Goal: Information Seeking & Learning: Learn about a topic

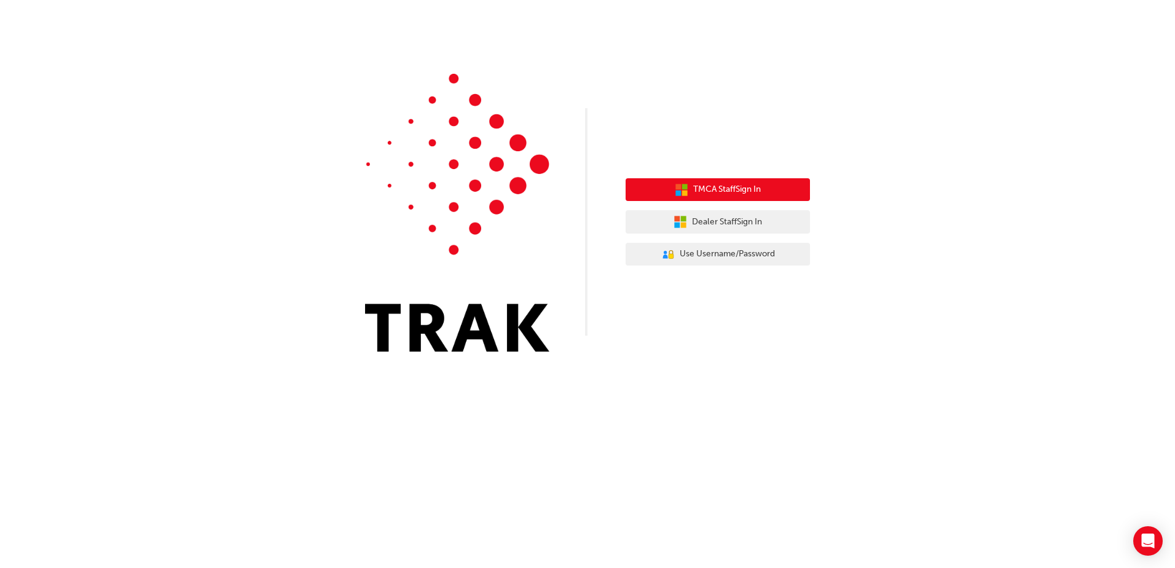
click at [792, 186] on button "TMCA Staff Sign In" at bounding box center [718, 189] width 184 height 23
click at [741, 199] on button "TMCA Staff Sign In" at bounding box center [718, 189] width 184 height 23
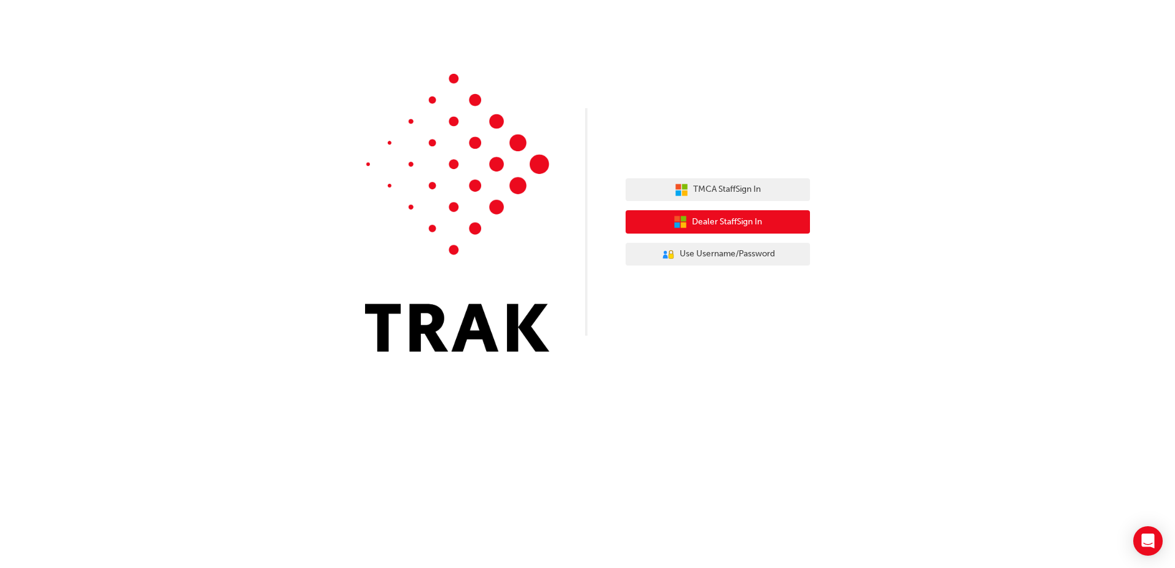
click at [769, 227] on button "Dealer Staff Sign In" at bounding box center [718, 221] width 184 height 23
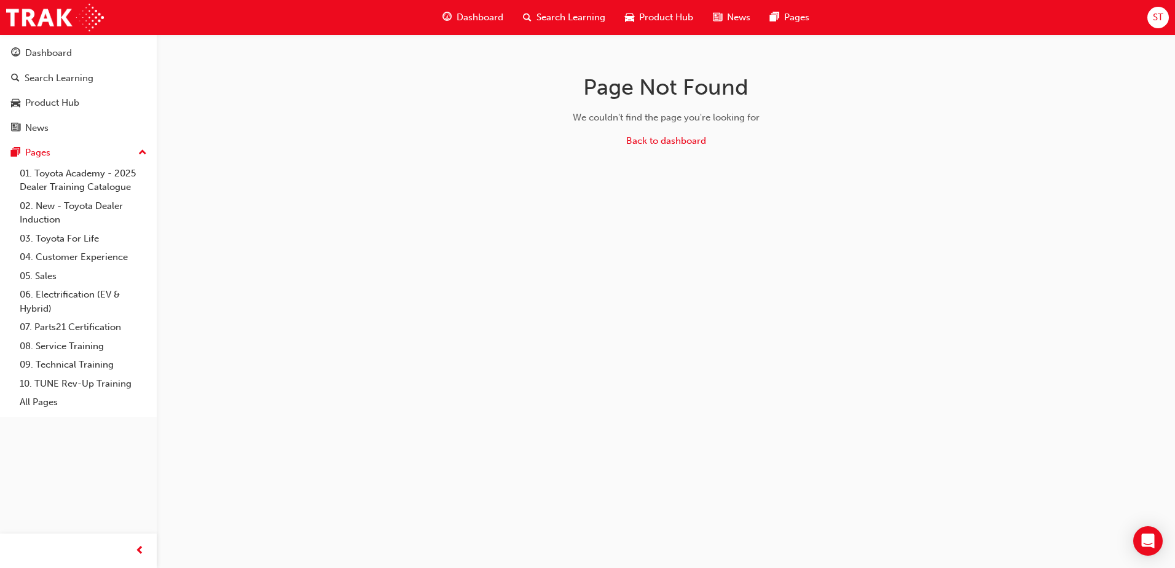
click at [551, 19] on span "Search Learning" at bounding box center [571, 17] width 69 height 14
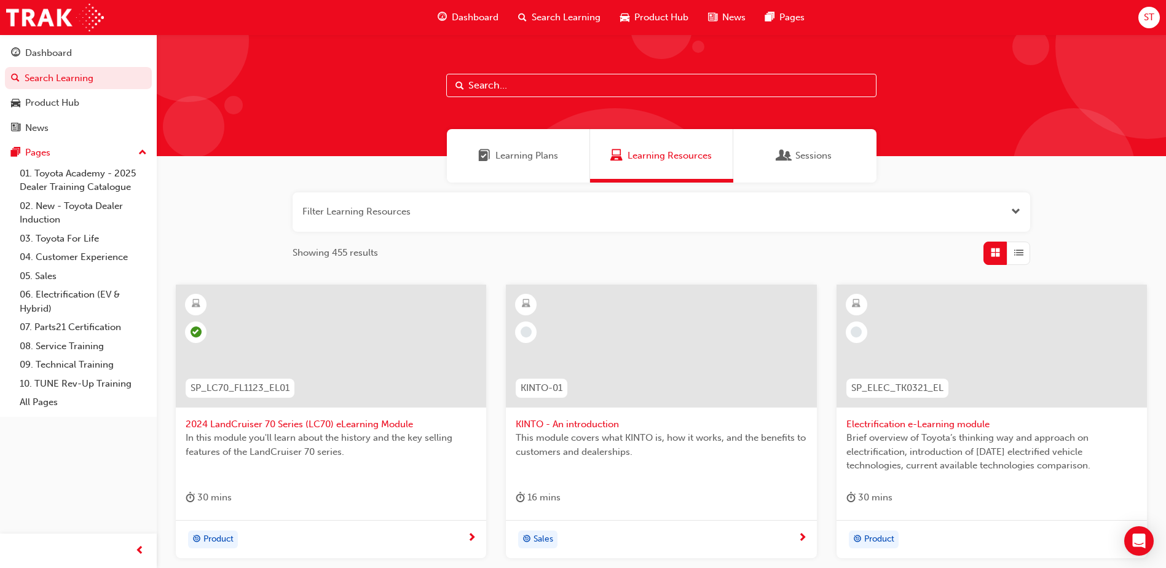
click at [624, 89] on input "text" at bounding box center [661, 85] width 430 height 23
paste input "SPK9102"
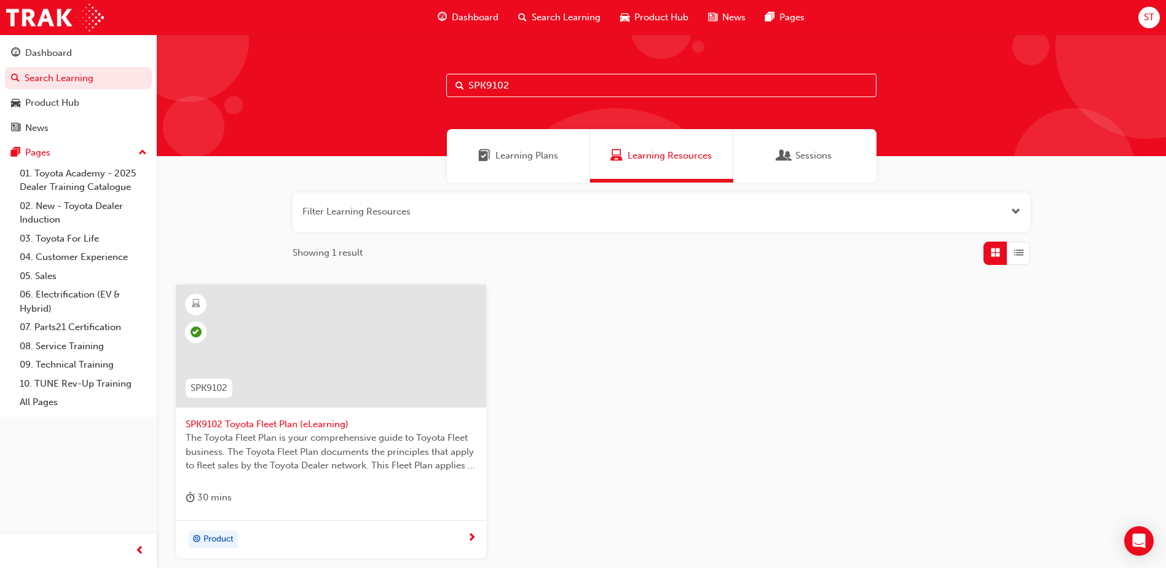
click at [666, 81] on input "SPK9102" at bounding box center [661, 85] width 430 height 23
paste input "3"
type input "SPK9103"
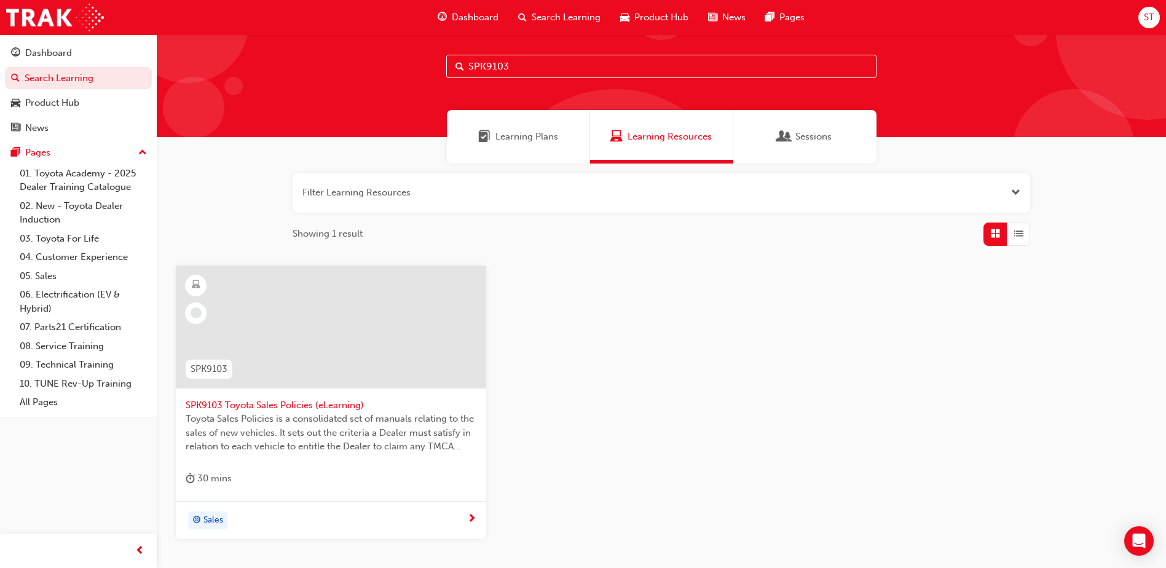
scroll to position [30, 0]
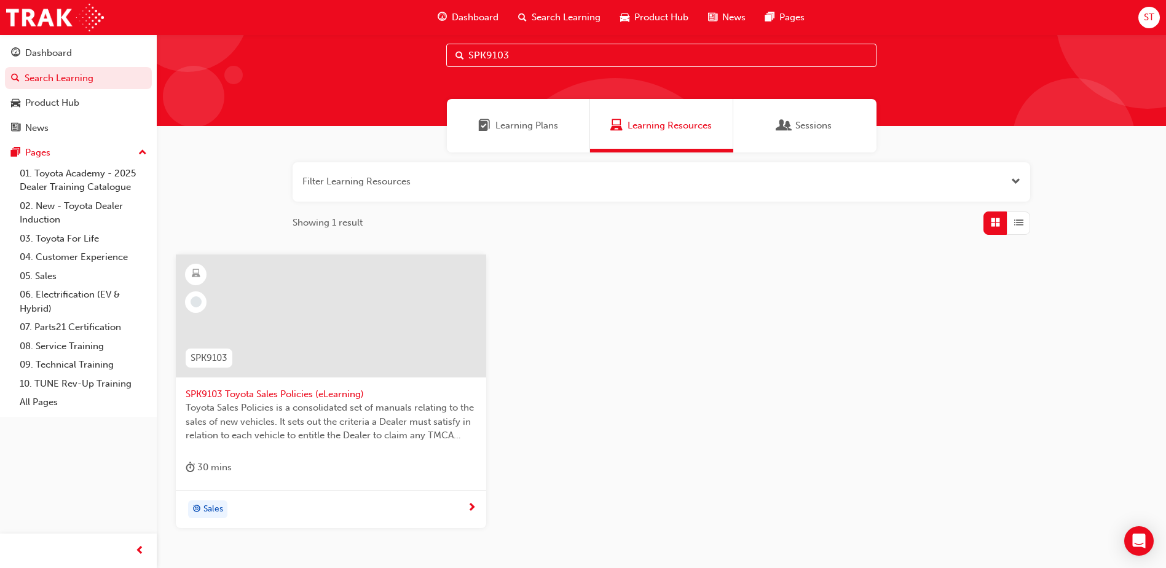
click at [456, 511] on div "Sales" at bounding box center [326, 509] width 281 height 18
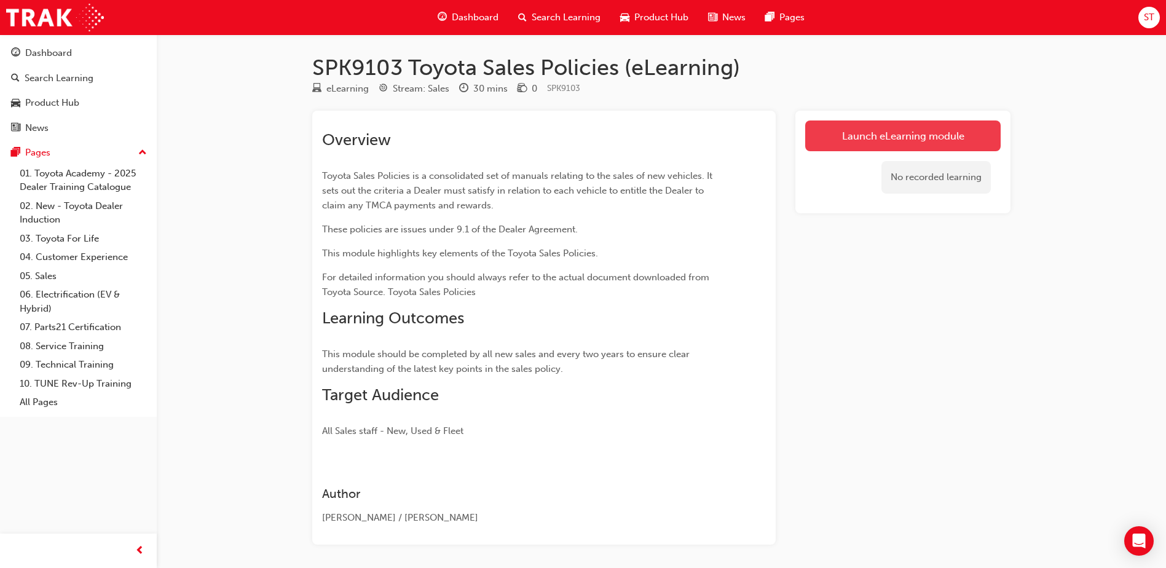
click at [914, 123] on link "Launch eLearning module" at bounding box center [902, 135] width 195 height 31
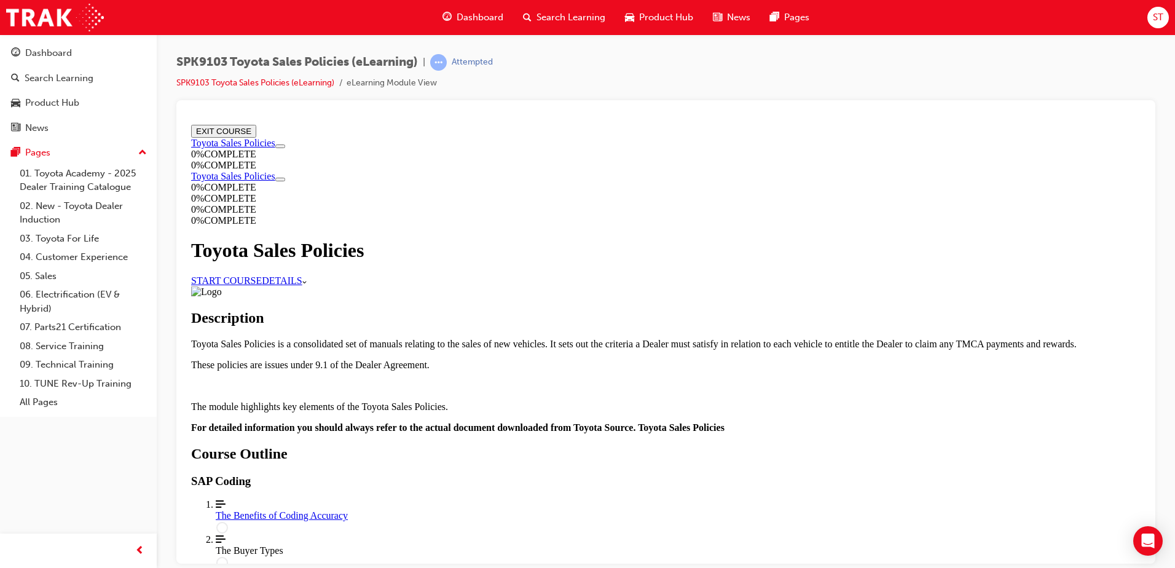
click at [262, 275] on link "START COURSE" at bounding box center [226, 280] width 71 height 10
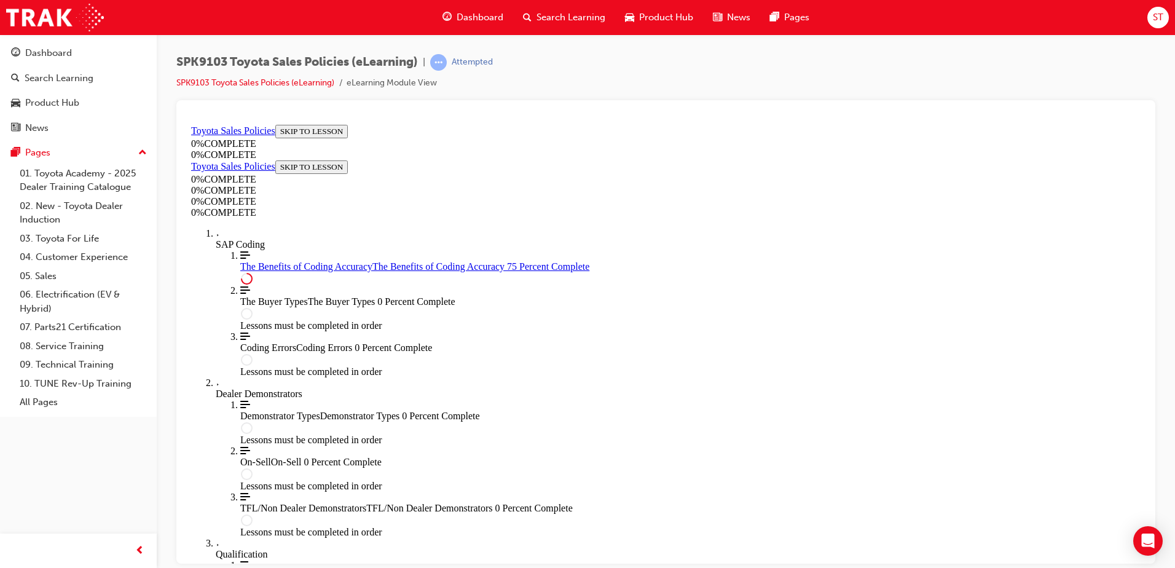
scroll to position [607, 0]
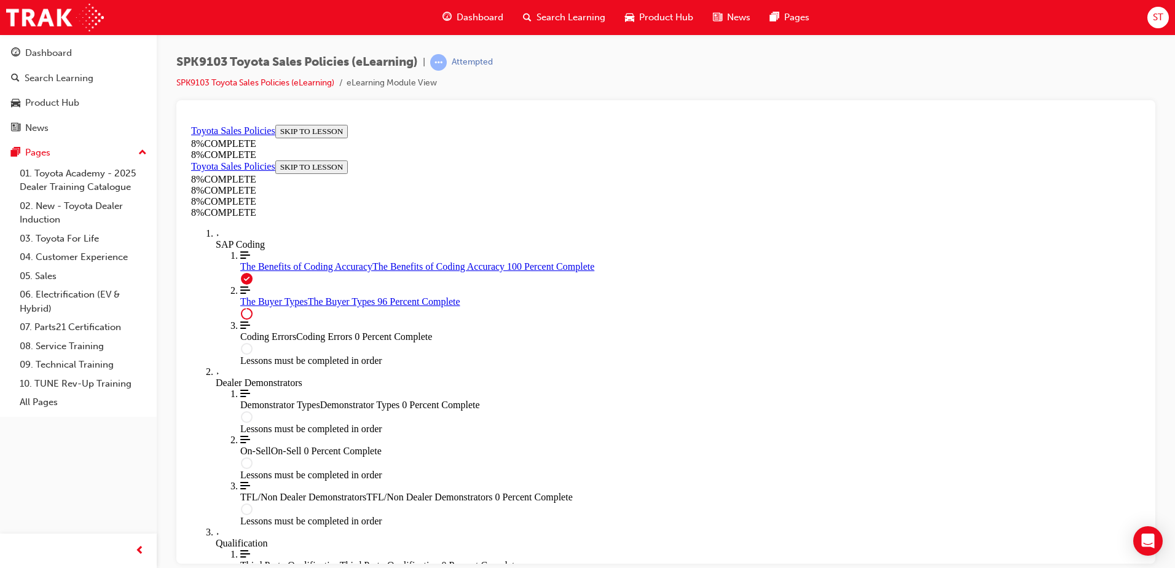
scroll to position [5047, 0]
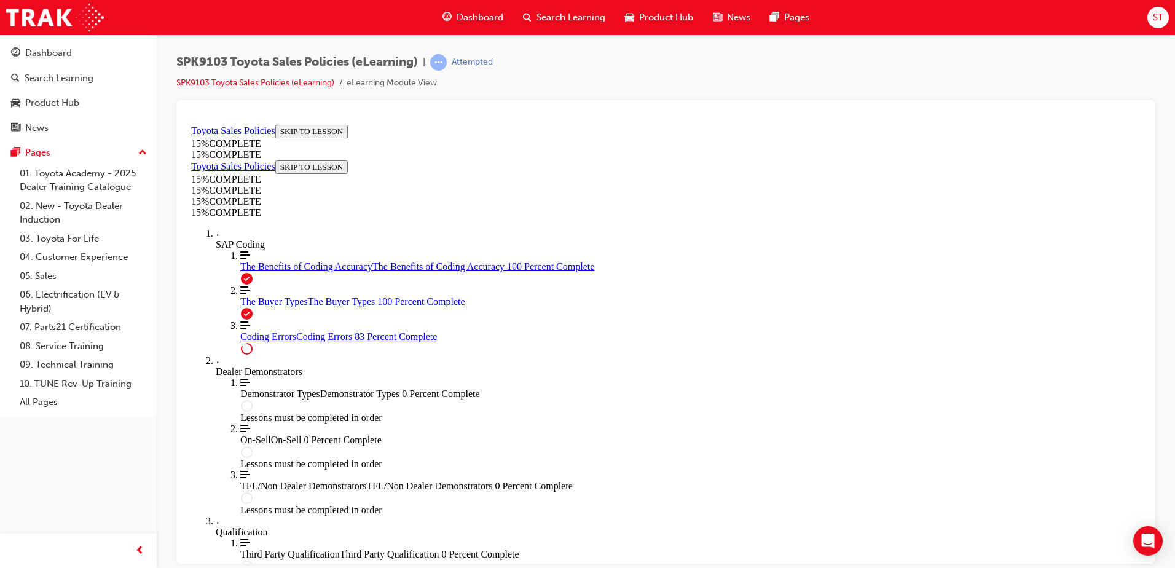
scroll to position [986, 0]
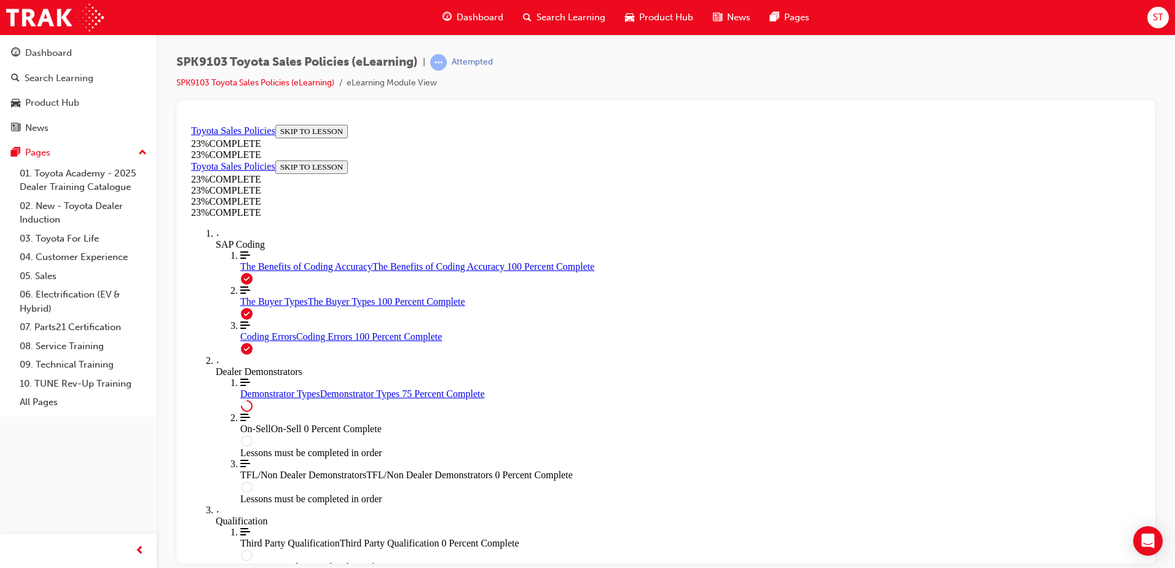
scroll to position [567, 0]
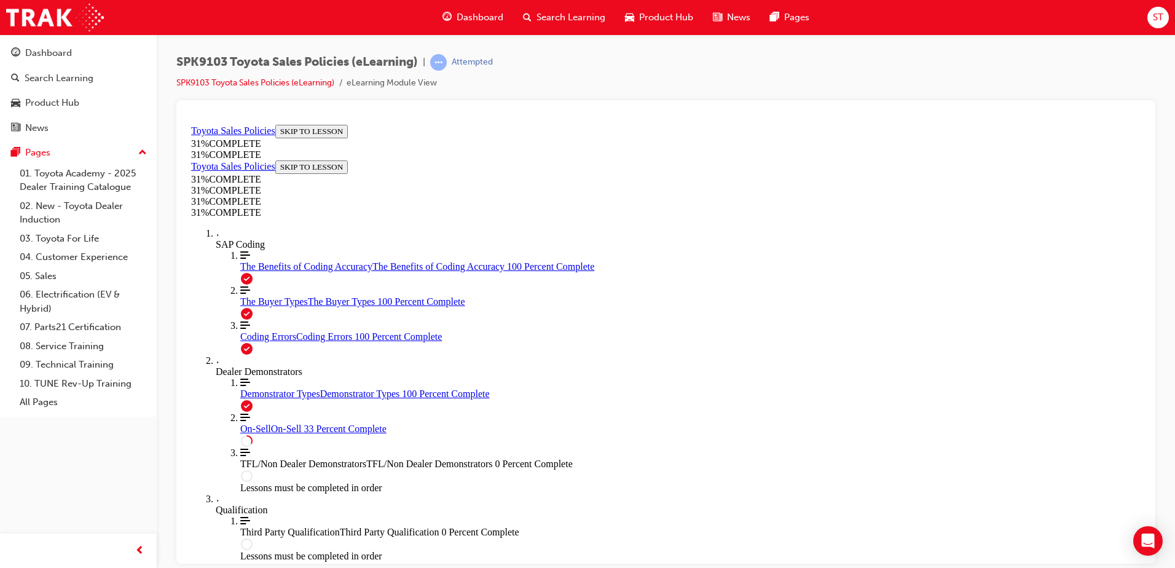
scroll to position [681, 0]
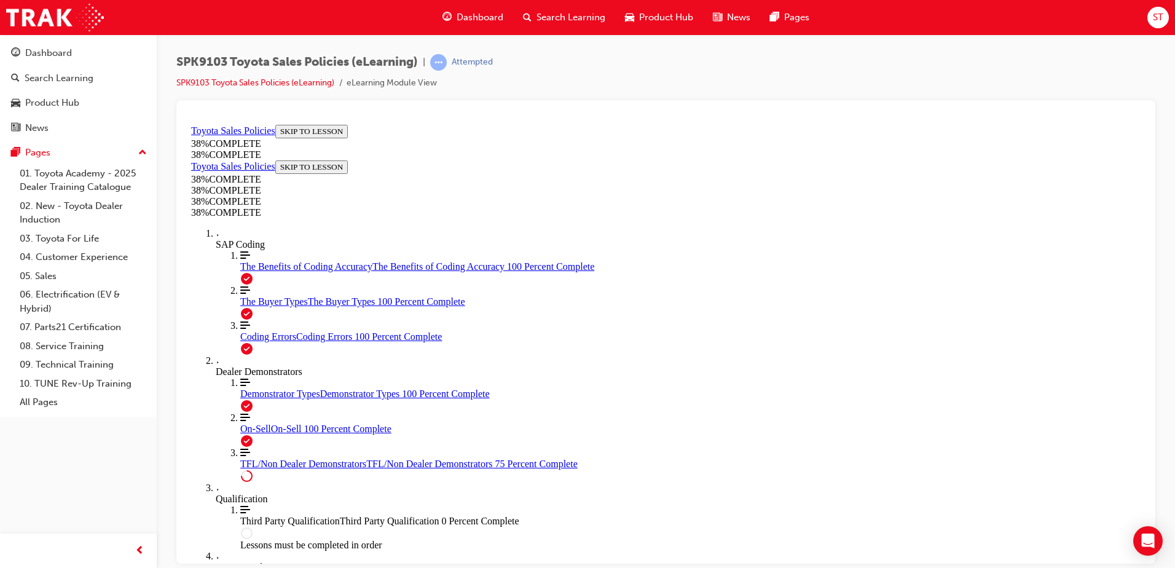
scroll to position [503, 0]
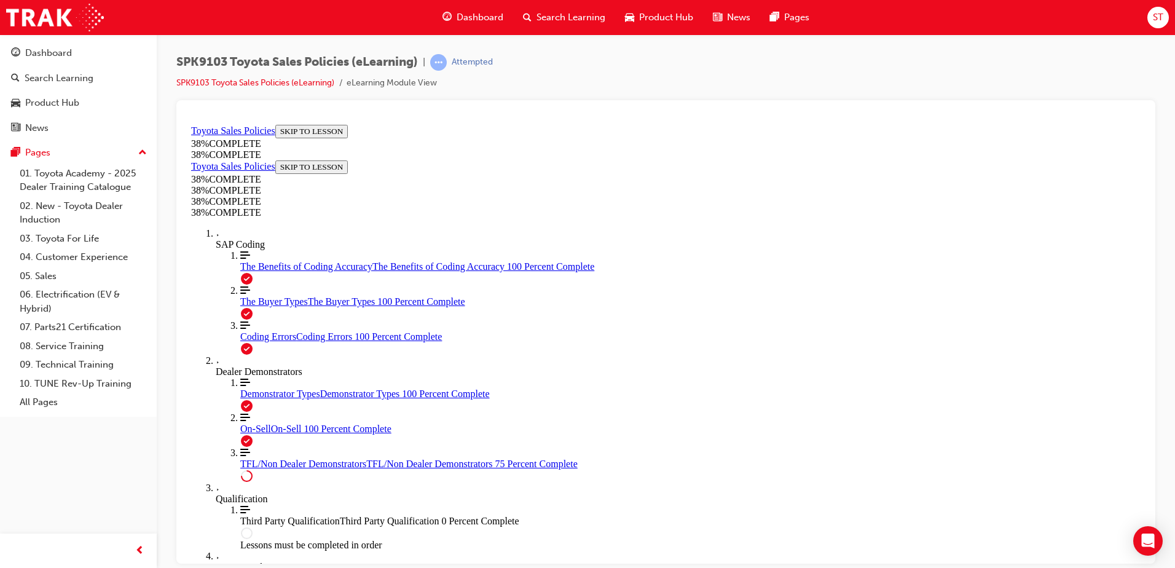
drag, startPoint x: 522, startPoint y: 226, endPoint x: 524, endPoint y: 202, distance: 24.1
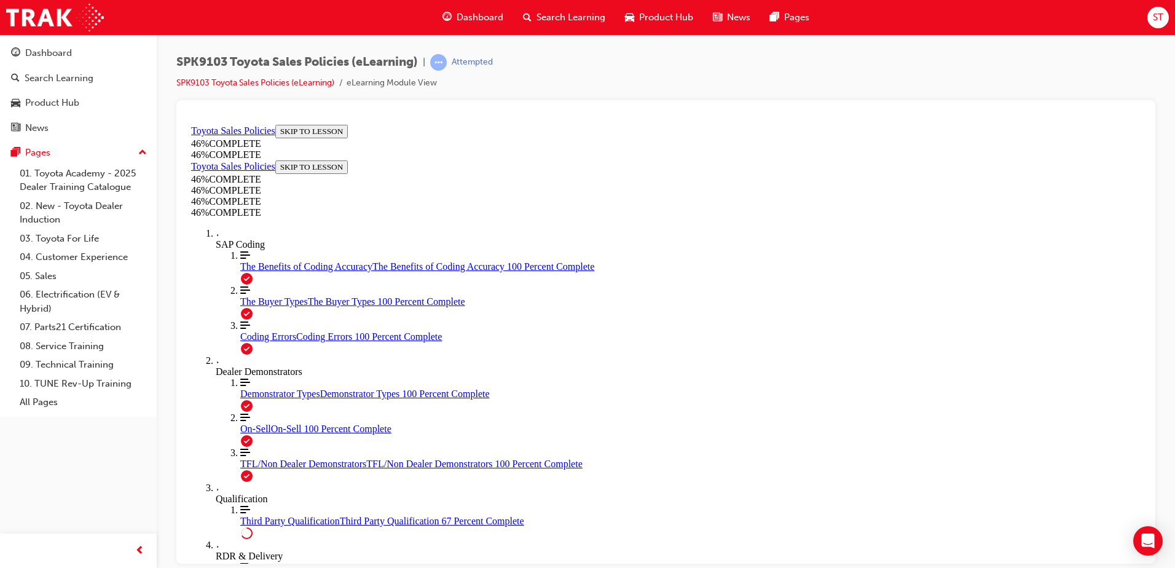
scroll to position [1019, 0]
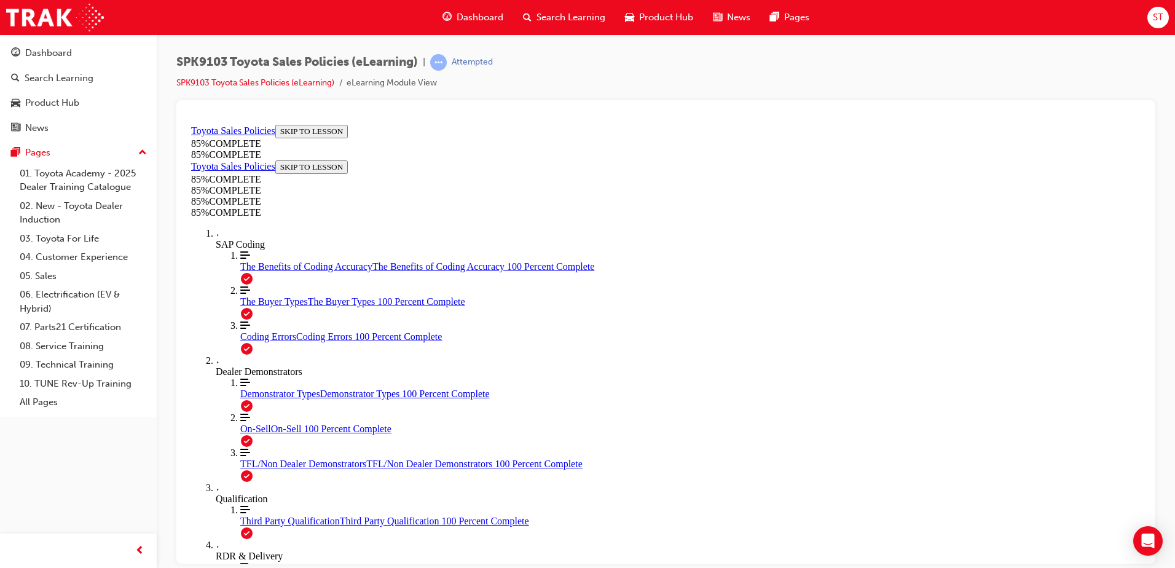
drag, startPoint x: 709, startPoint y: 258, endPoint x: 709, endPoint y: 281, distance: 23.4
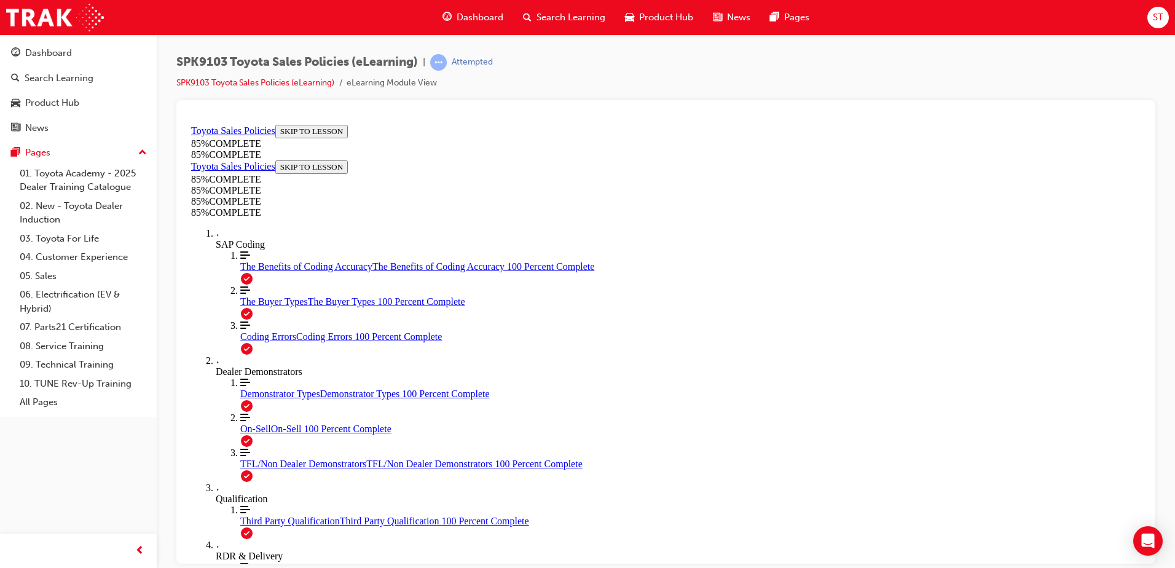
drag, startPoint x: 749, startPoint y: 268, endPoint x: 608, endPoint y: 445, distance: 226.1
drag, startPoint x: 730, startPoint y: 240, endPoint x: 619, endPoint y: 379, distance: 177.5
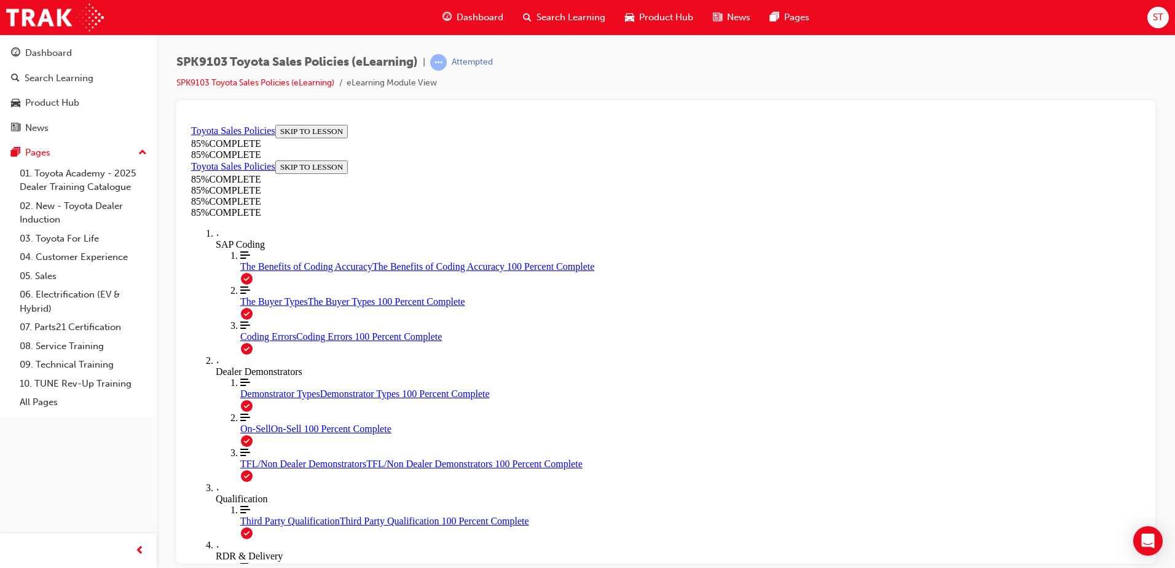
drag, startPoint x: 717, startPoint y: 269, endPoint x: 840, endPoint y: 452, distance: 220.4
drag, startPoint x: 743, startPoint y: 305, endPoint x: 629, endPoint y: 413, distance: 156.9
drag, startPoint x: 706, startPoint y: 269, endPoint x: 806, endPoint y: 400, distance: 164.5
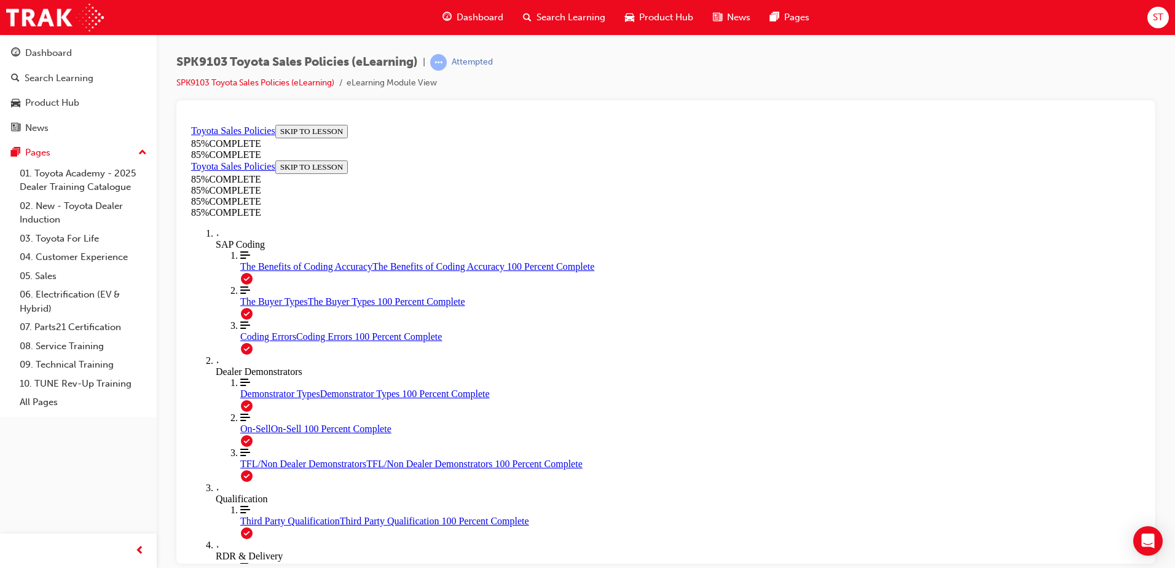
drag, startPoint x: 728, startPoint y: 284, endPoint x: 693, endPoint y: 358, distance: 81.7
drag, startPoint x: 748, startPoint y: 275, endPoint x: 634, endPoint y: 397, distance: 167.0
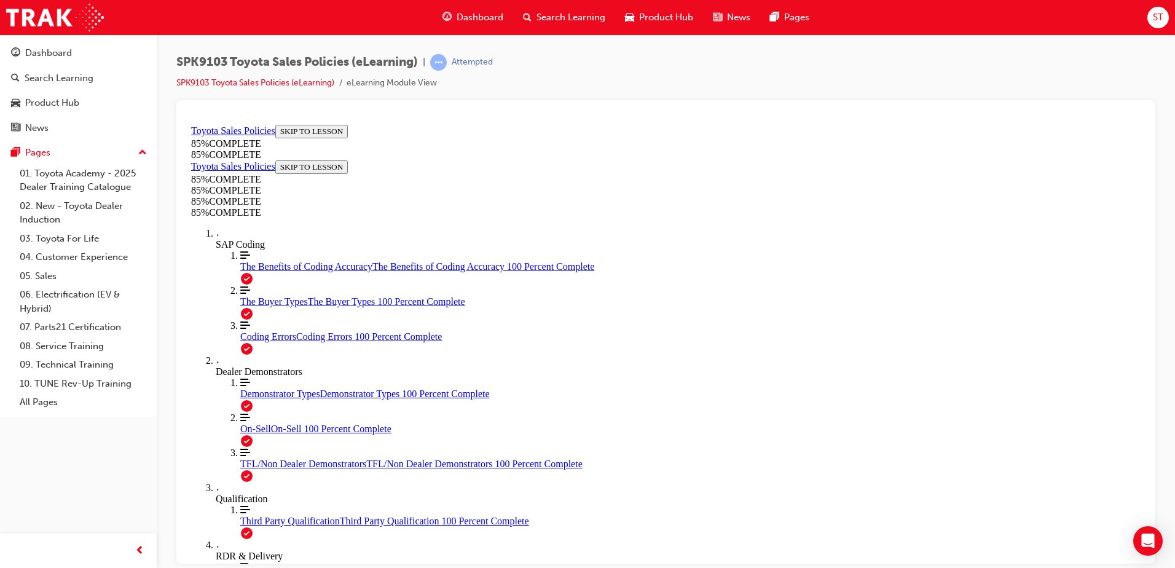
drag, startPoint x: 745, startPoint y: 270, endPoint x: 623, endPoint y: 428, distance: 200.3
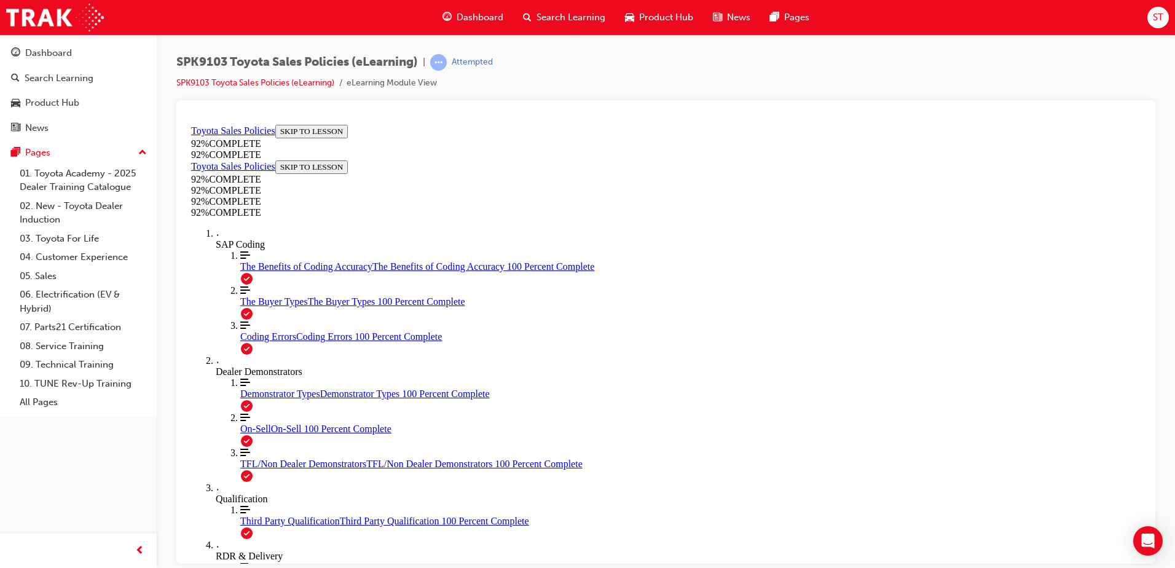
scroll to position [45, 0]
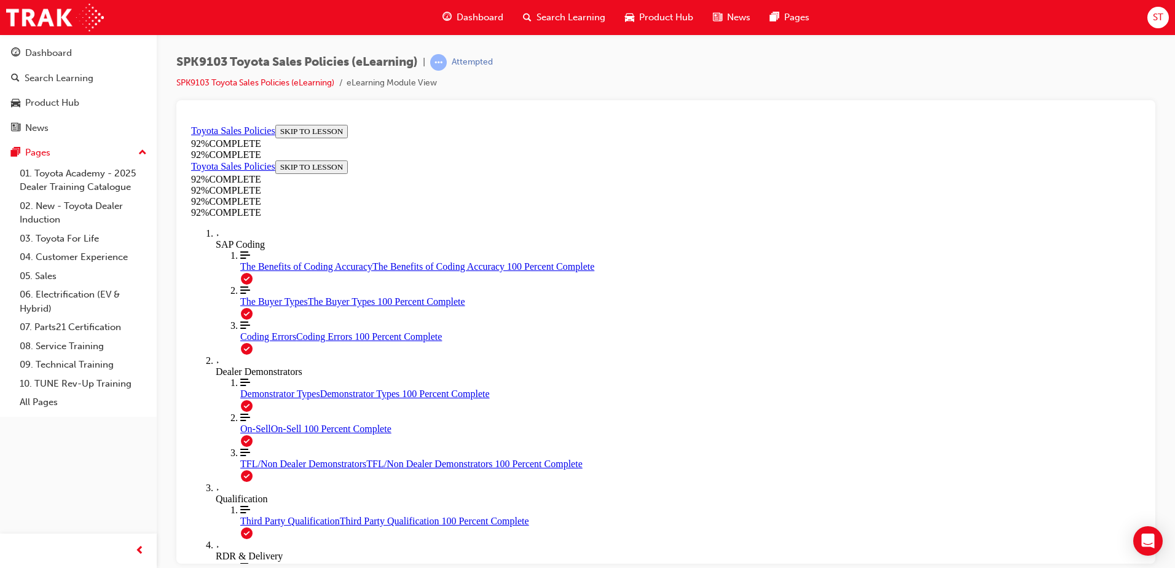
scroll to position [227, 0]
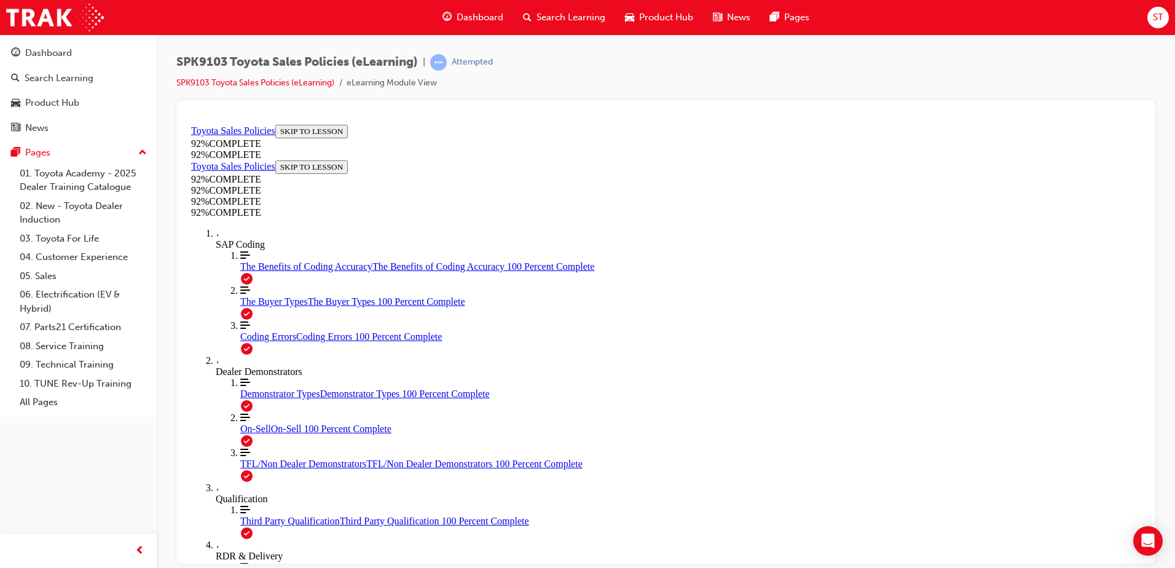
scroll to position [135, 0]
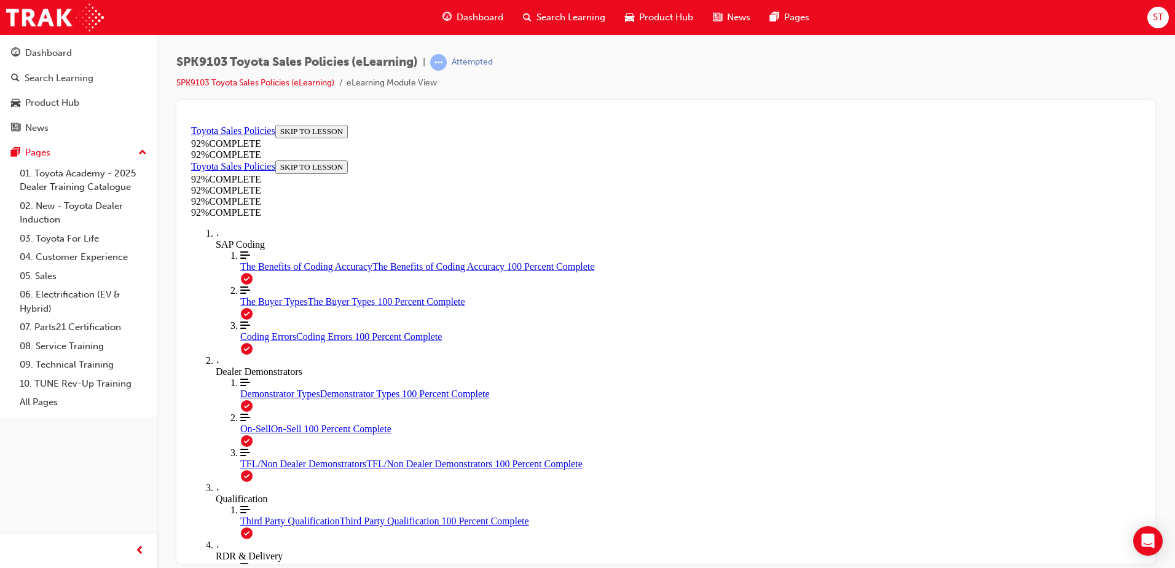
scroll to position [45, 0]
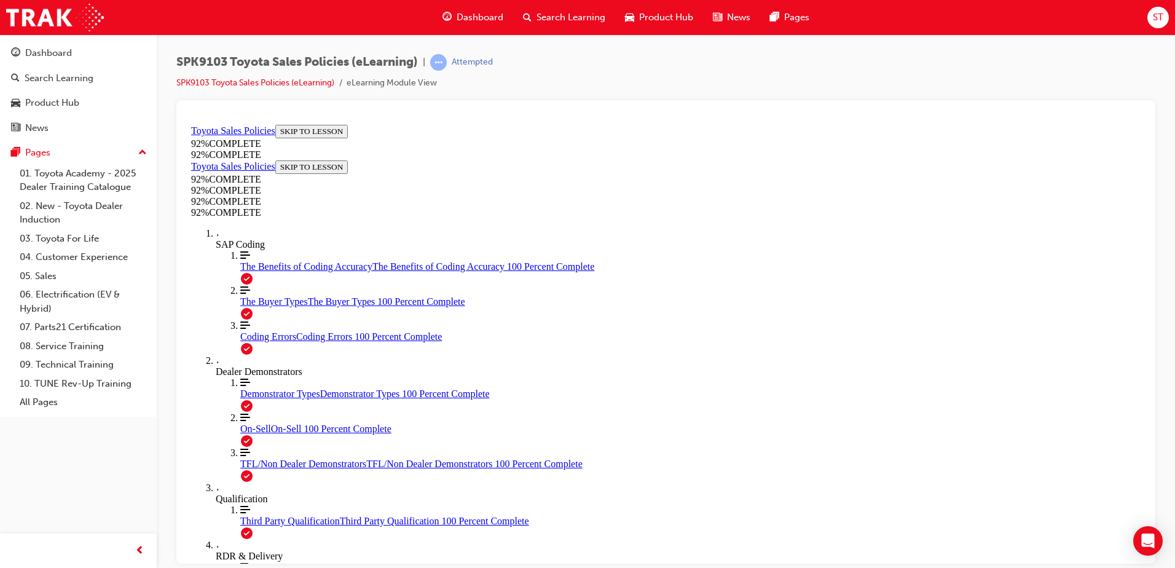
scroll to position [152, 0]
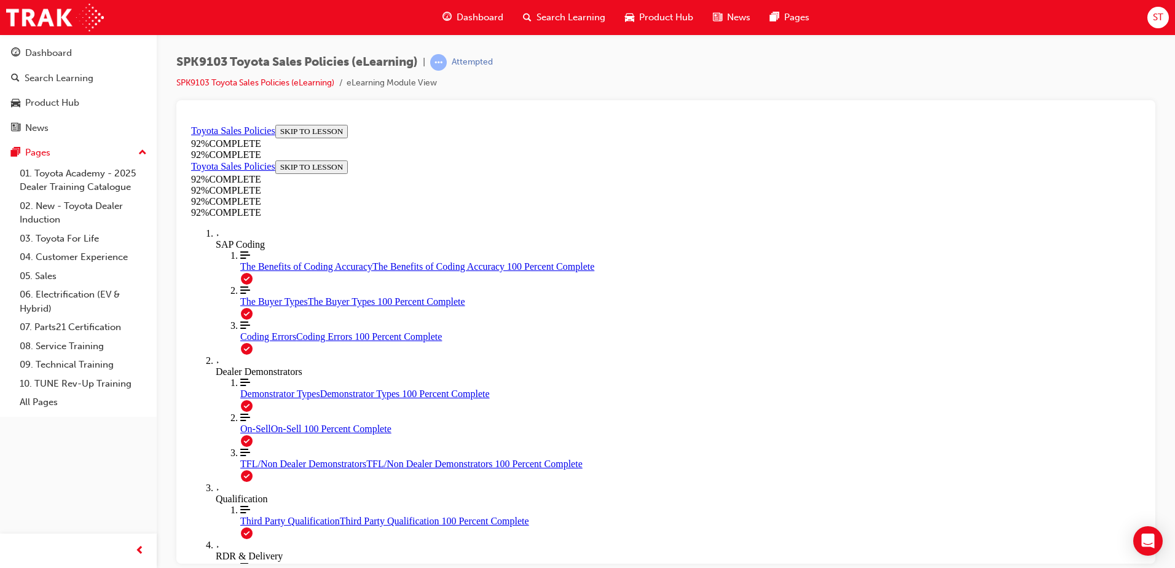
scroll to position [44, 0]
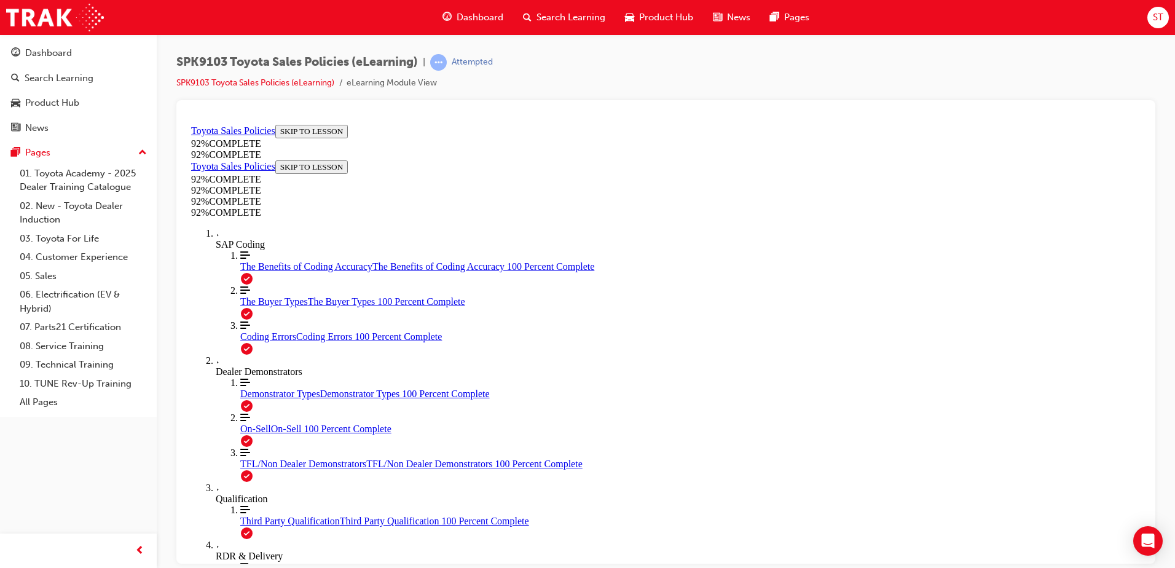
scroll to position [104, 0]
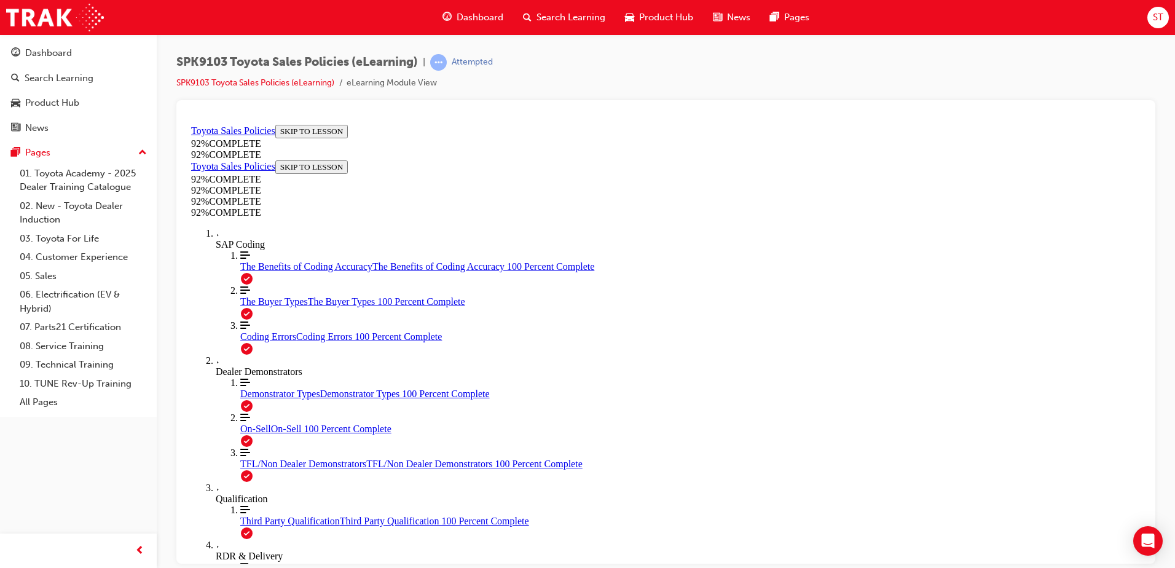
scroll to position [104, 0]
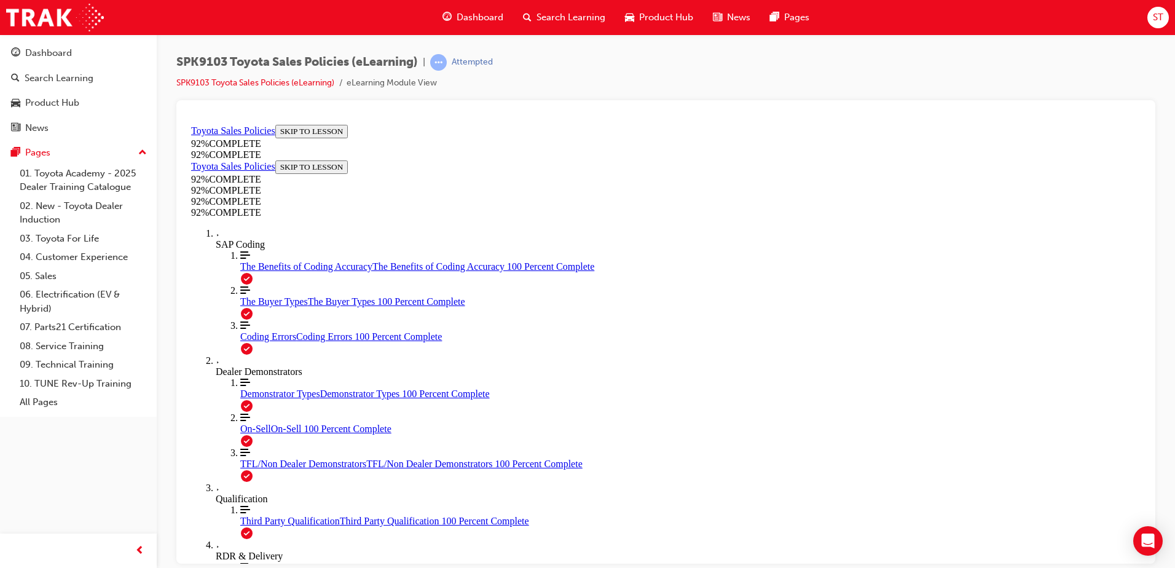
scroll to position [45, 0]
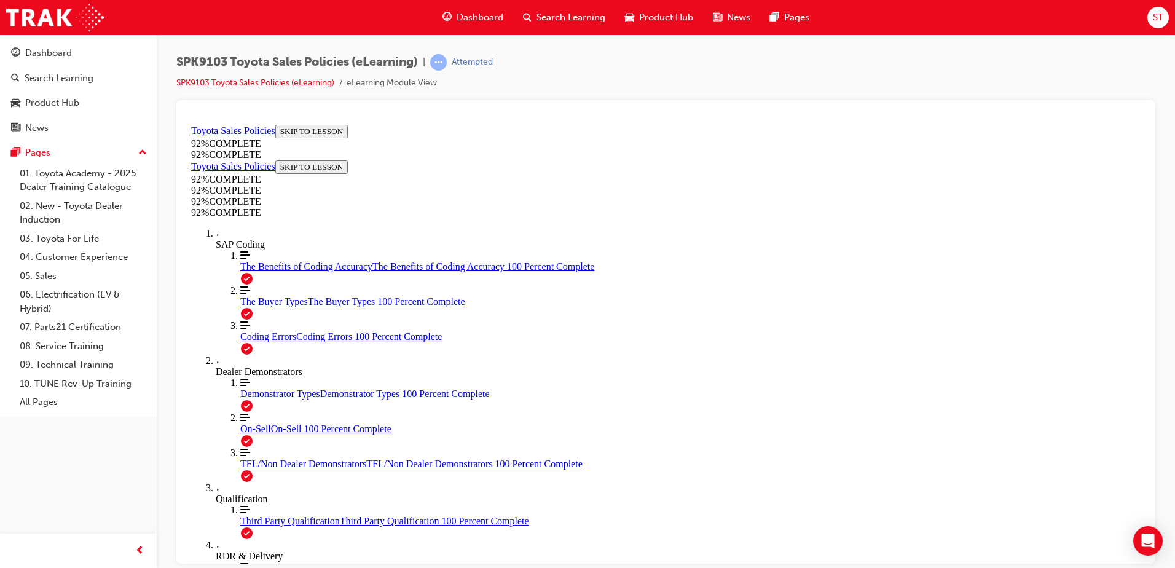
scroll to position [135, 0]
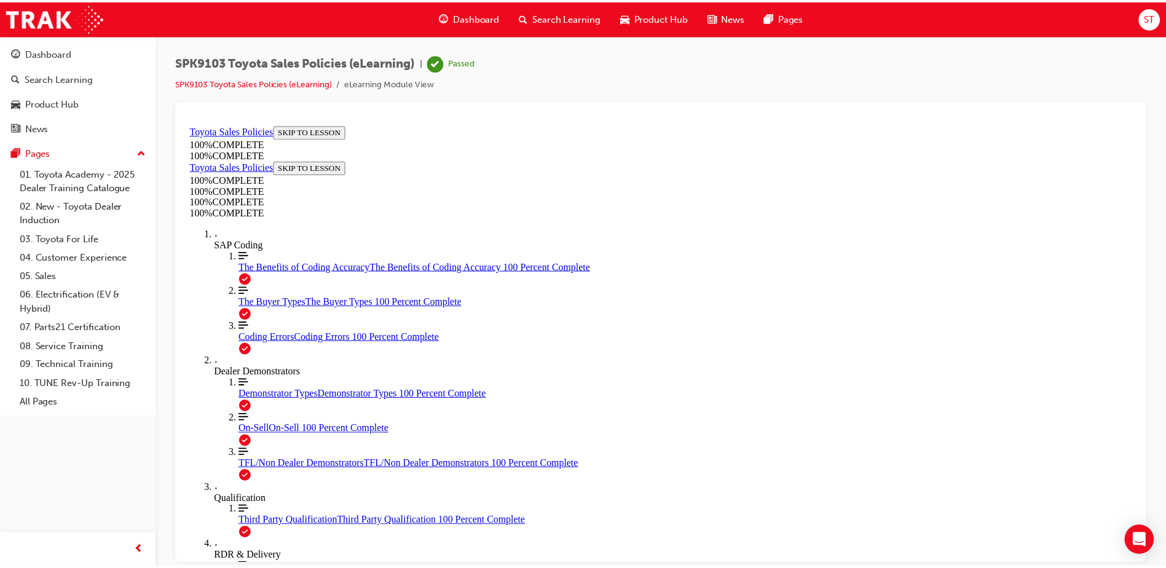
scroll to position [192, 0]
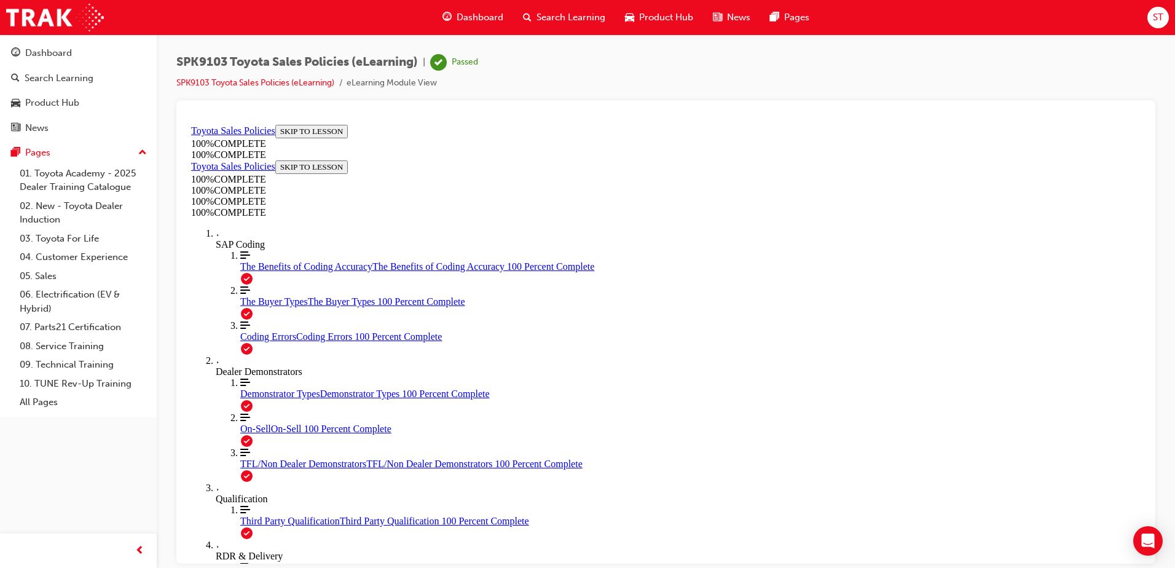
click at [470, 13] on span "Dashboard" at bounding box center [480, 17] width 47 height 14
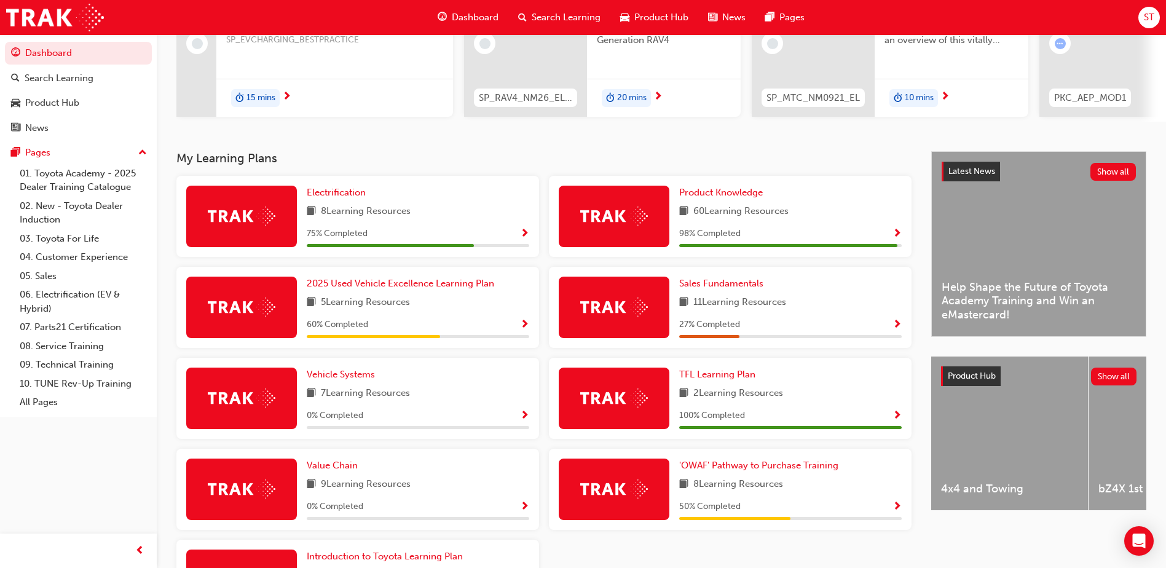
scroll to position [160, 0]
